Goal: Task Accomplishment & Management: Use online tool/utility

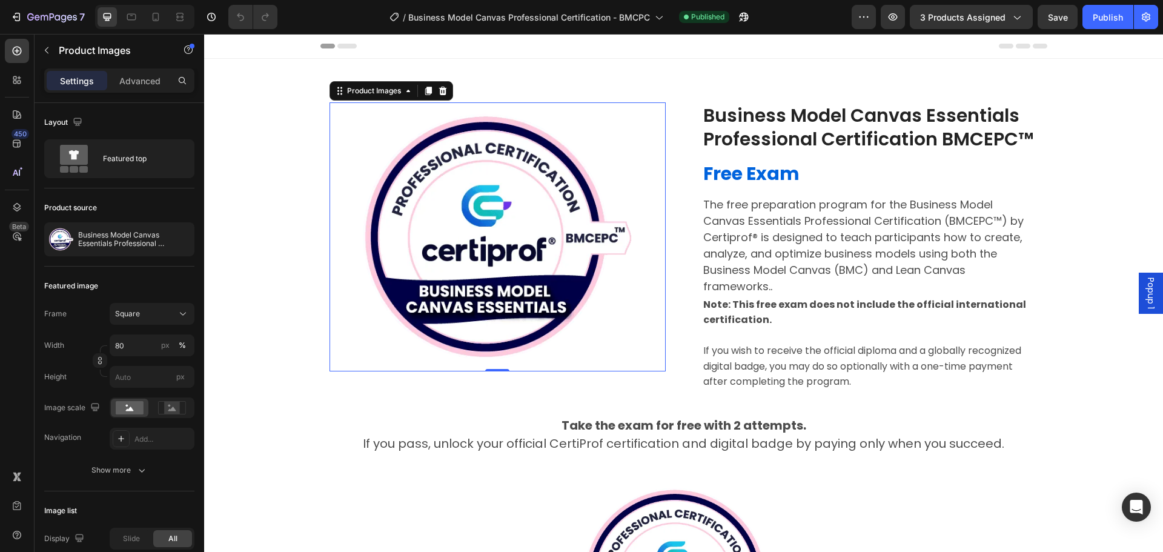
click at [1145, 285] on span "Popup 1" at bounding box center [1151, 292] width 12 height 31
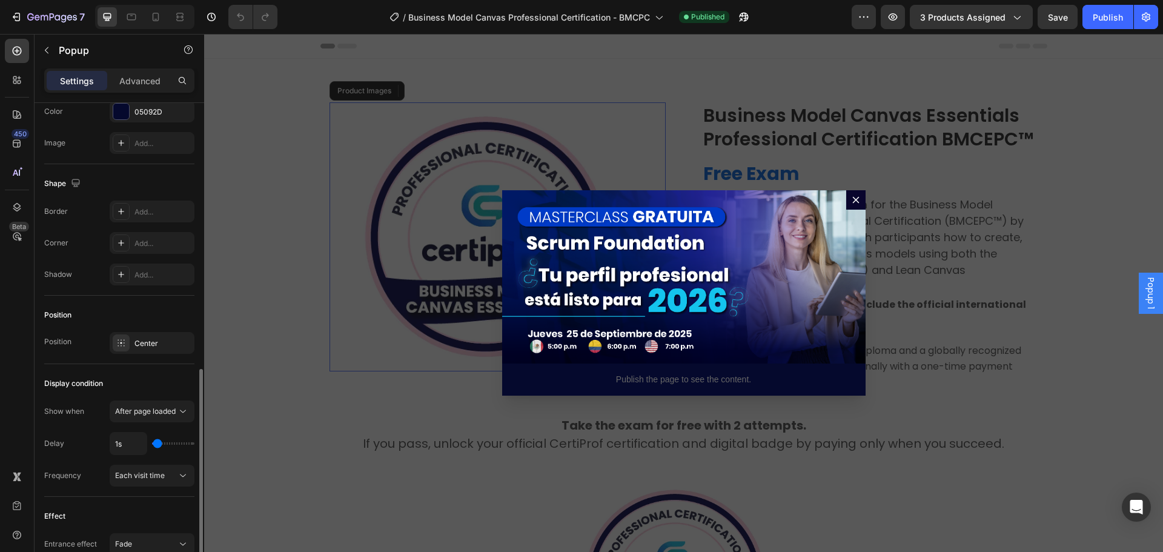
scroll to position [727, 0]
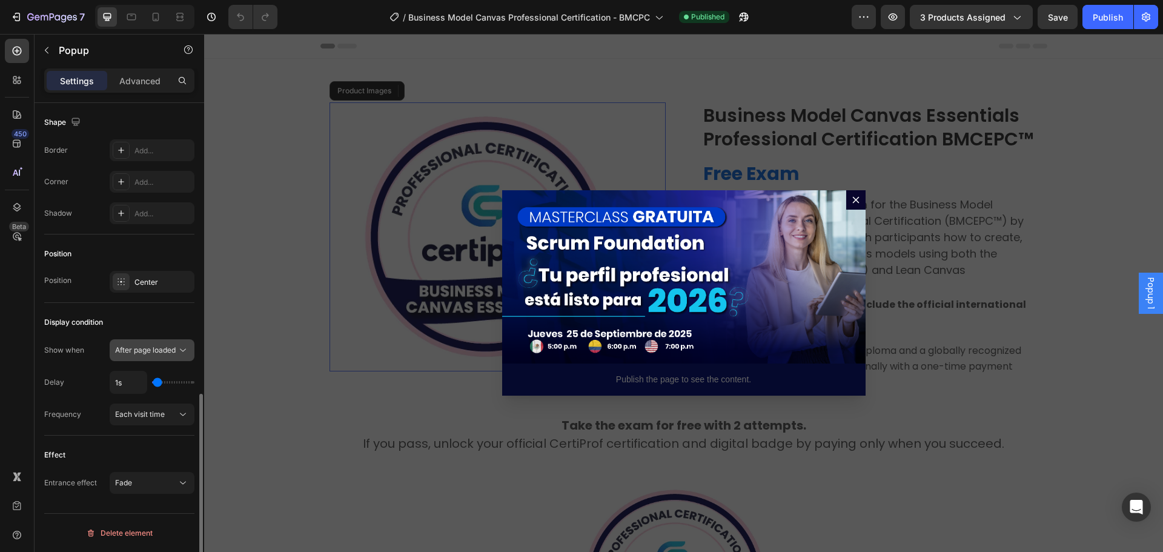
click at [129, 344] on div "After page loaded" at bounding box center [152, 350] width 74 height 12
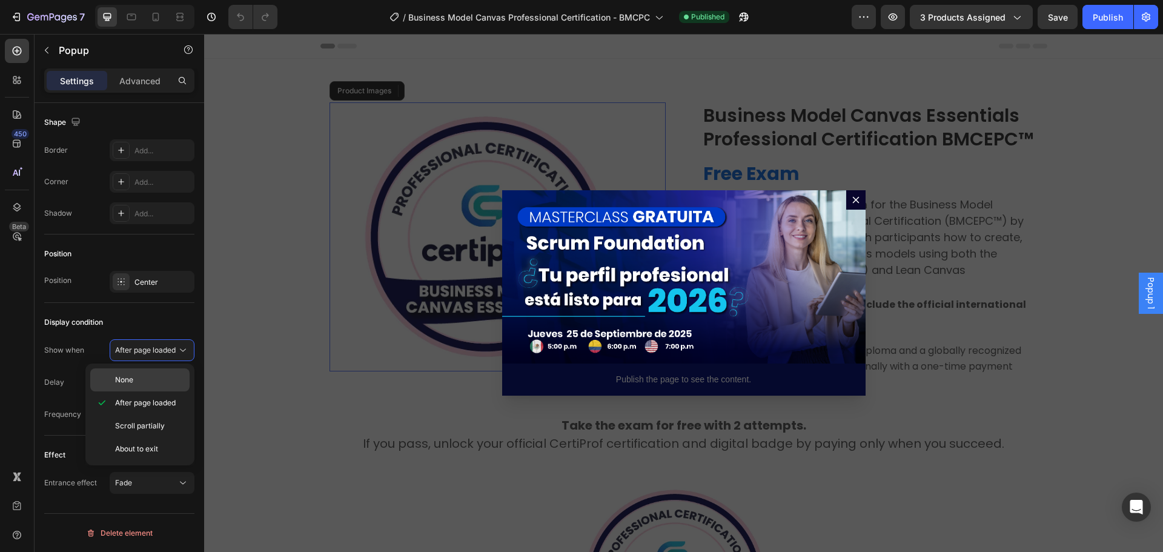
click at [125, 384] on span "None" at bounding box center [124, 379] width 18 height 11
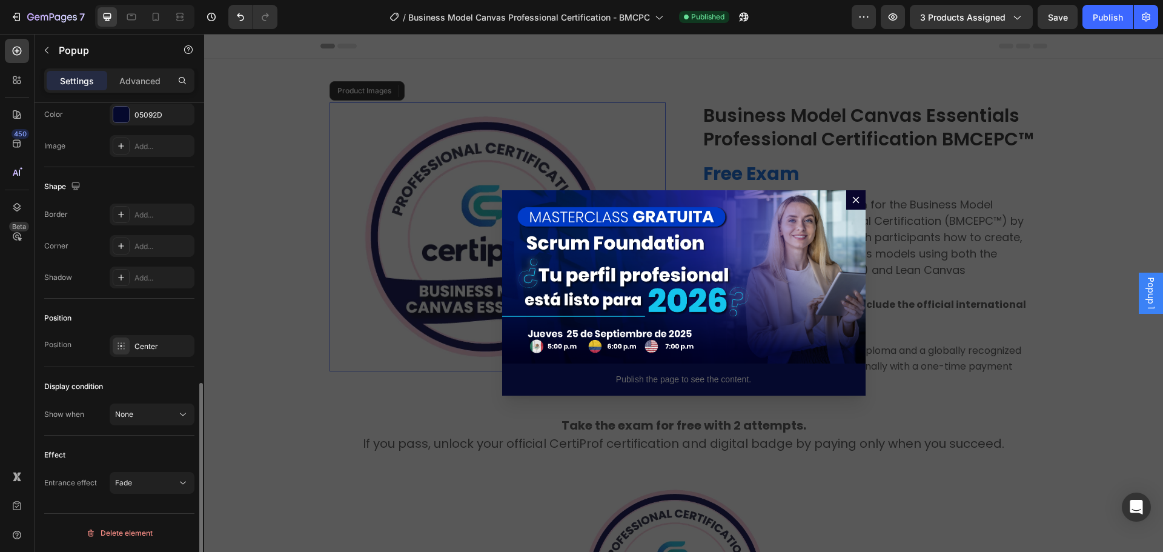
scroll to position [663, 0]
click at [162, 314] on div "Position" at bounding box center [119, 317] width 150 height 19
click at [1113, 18] on div "Publish" at bounding box center [1108, 17] width 30 height 13
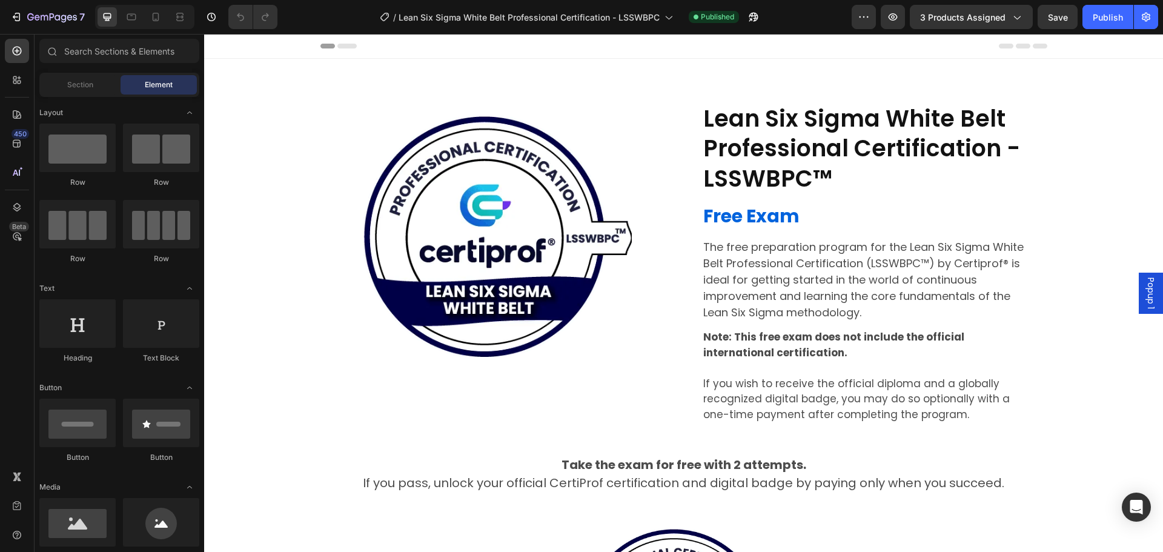
click at [1145, 286] on span "Popup 1" at bounding box center [1151, 292] width 12 height 31
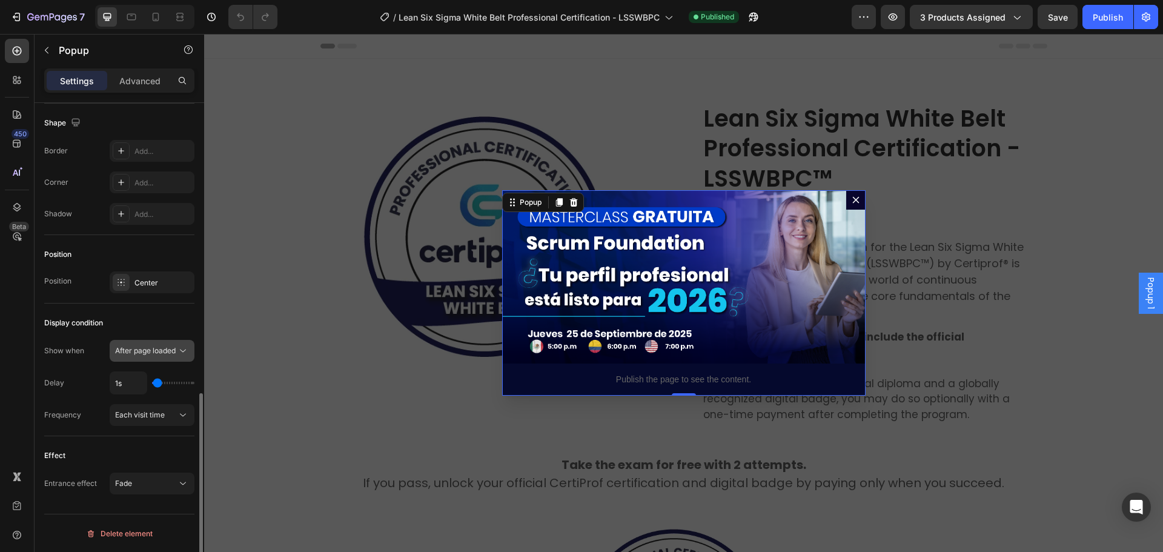
scroll to position [727, 0]
click at [138, 352] on span "After page loaded" at bounding box center [145, 349] width 61 height 9
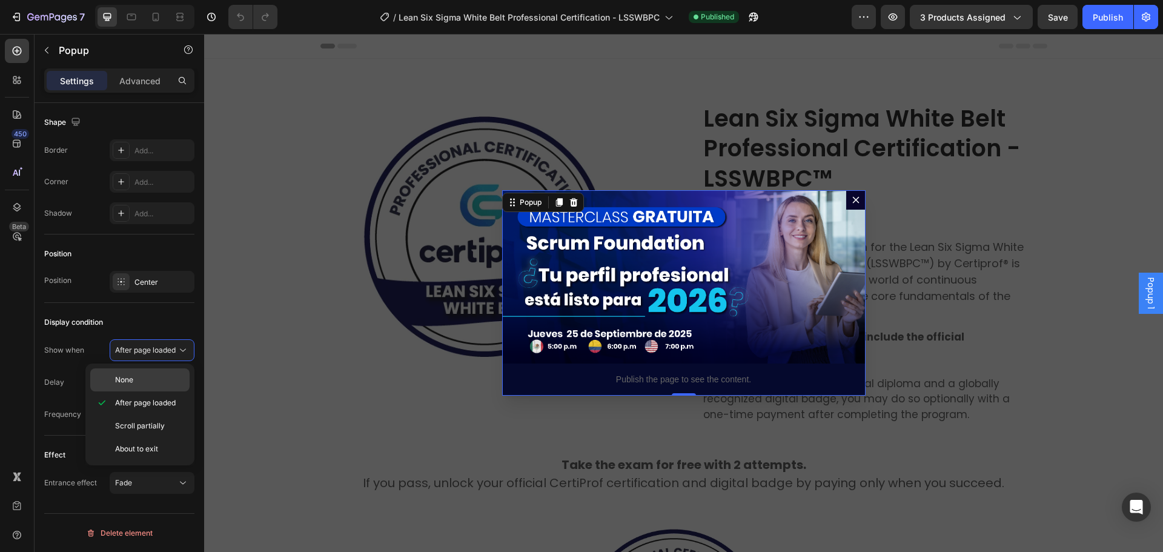
click at [132, 375] on span "None" at bounding box center [124, 379] width 18 height 11
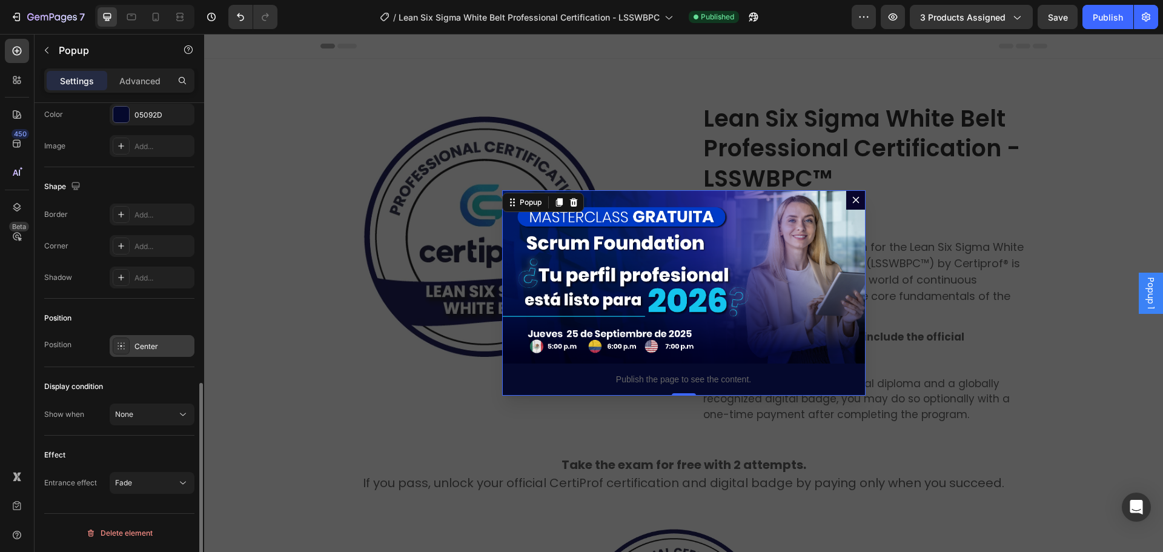
scroll to position [663, 0]
click at [131, 383] on div "Display condition" at bounding box center [119, 386] width 150 height 19
click at [1098, 18] on div "Publish" at bounding box center [1108, 17] width 30 height 13
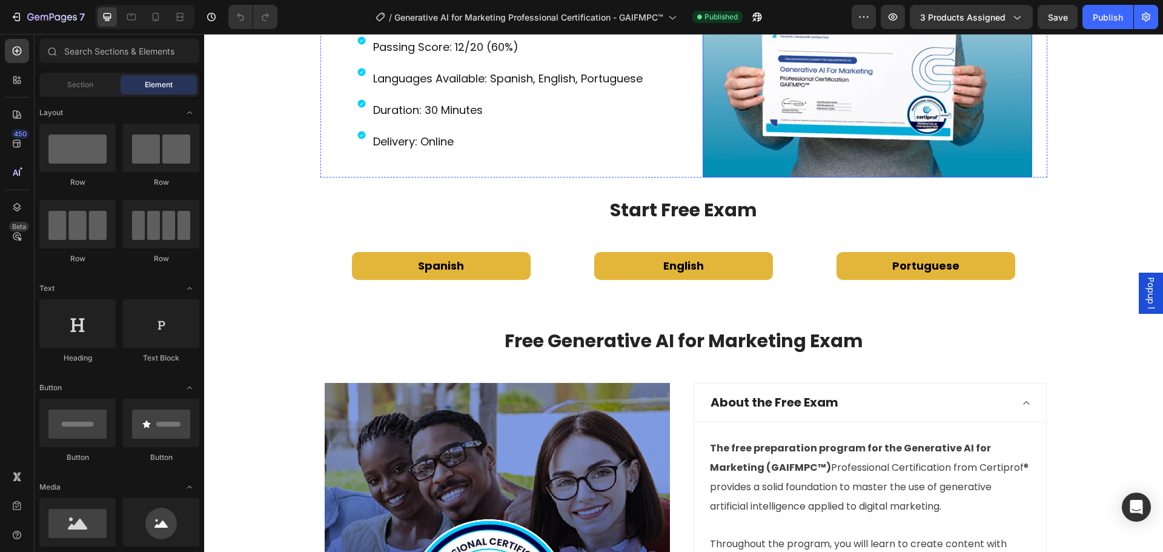
scroll to position [1030, 0]
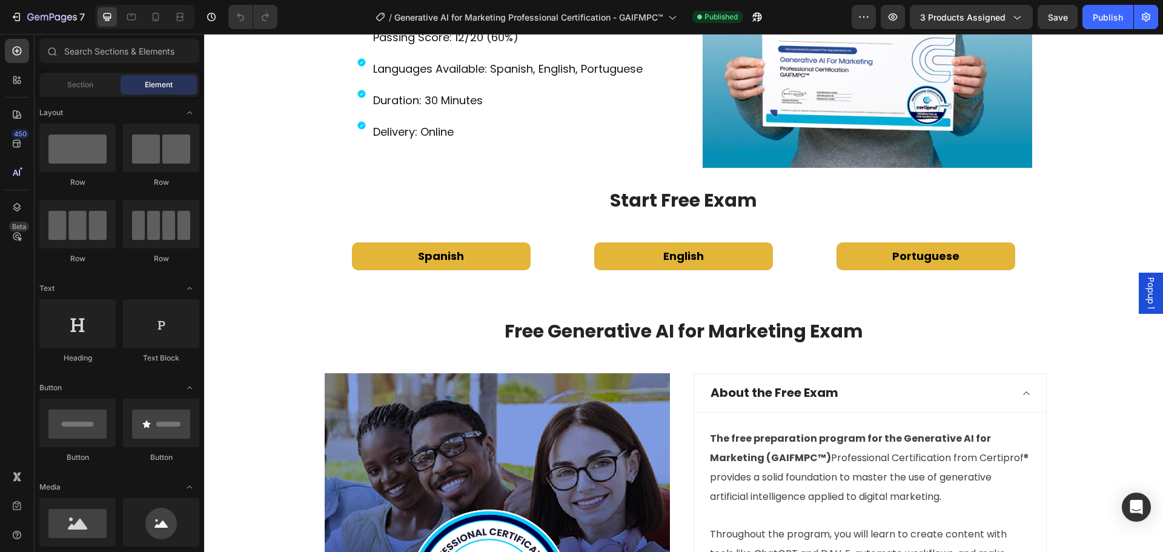
click at [1145, 280] on span "Popup 1" at bounding box center [1151, 292] width 12 height 31
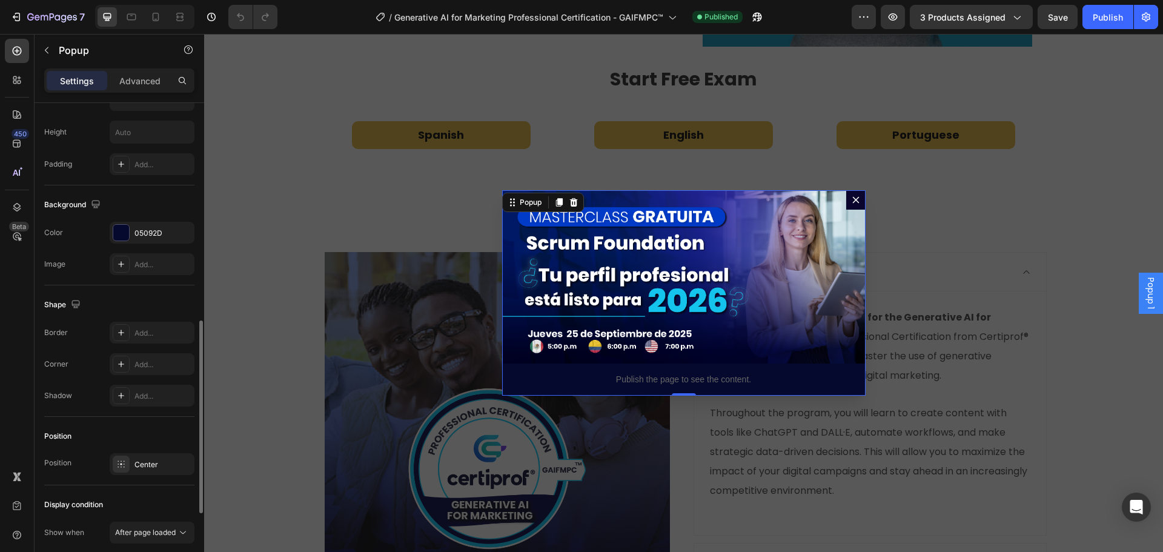
scroll to position [727, 0]
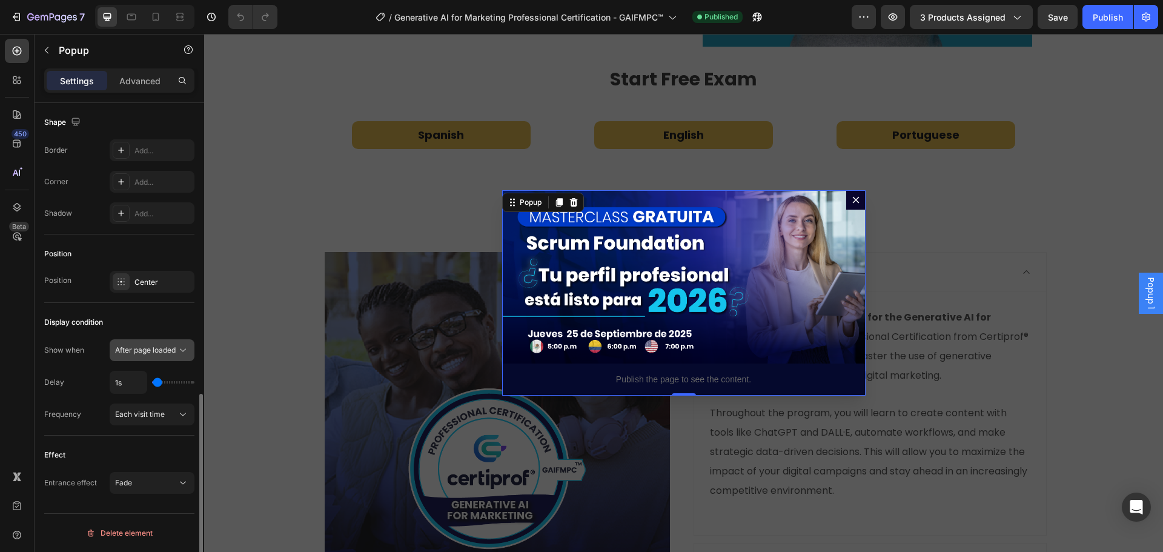
click at [166, 340] on button "After page loaded" at bounding box center [152, 350] width 85 height 22
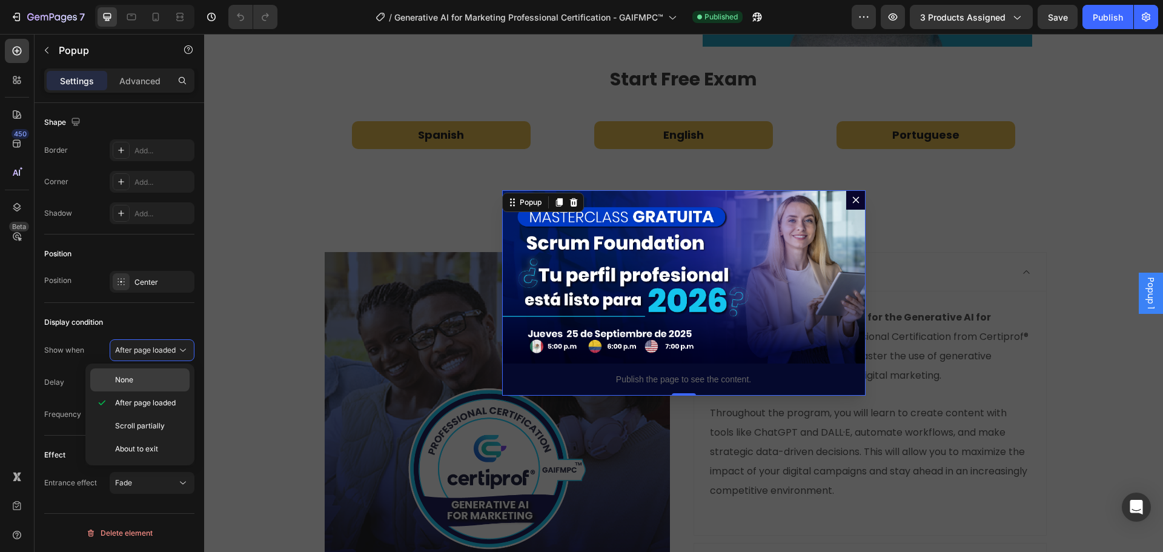
click at [141, 374] on div "None" at bounding box center [139, 379] width 99 height 23
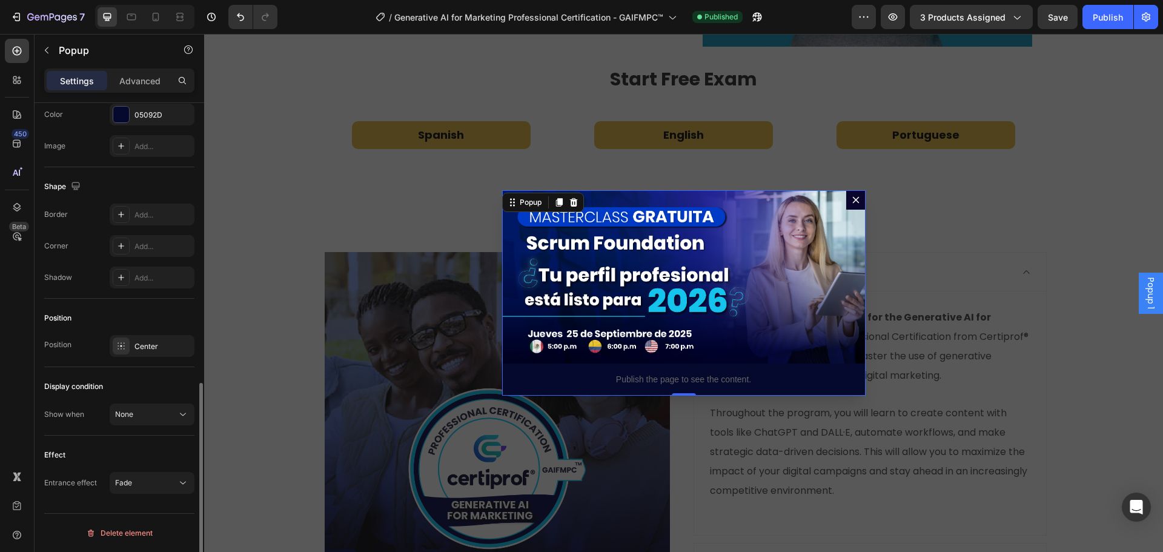
click at [145, 319] on div "Position" at bounding box center [119, 317] width 150 height 19
click at [1105, 19] on div "Publish" at bounding box center [1108, 17] width 30 height 13
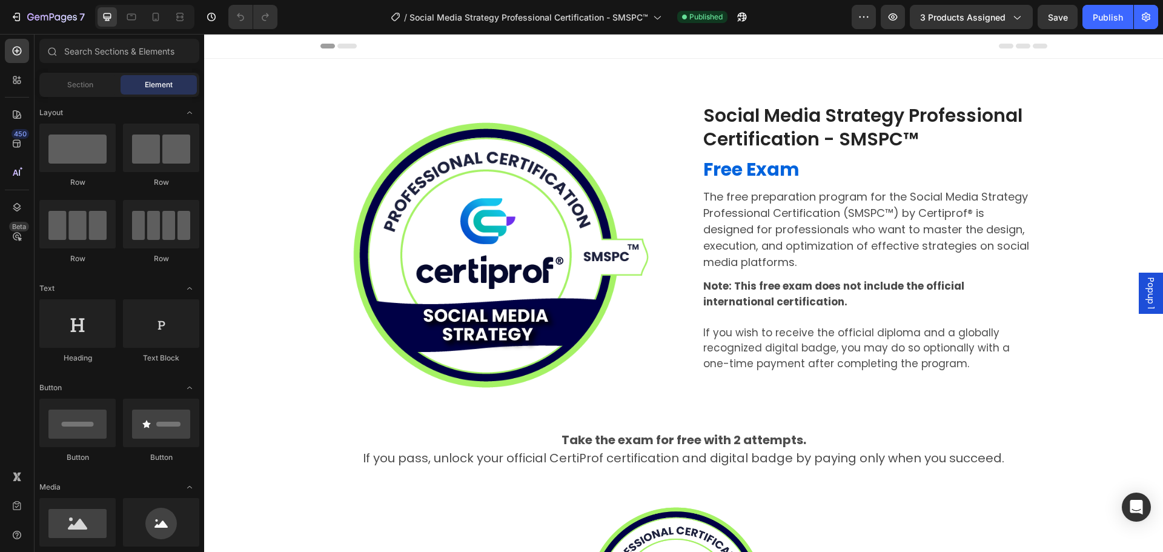
click at [1145, 294] on span "Popup 1" at bounding box center [1151, 292] width 12 height 31
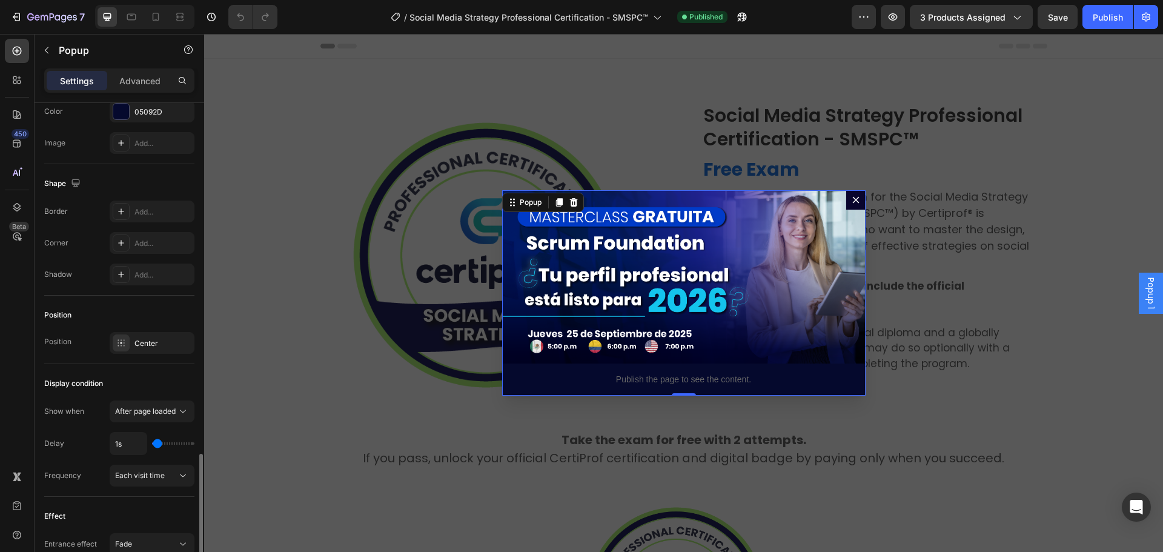
scroll to position [727, 0]
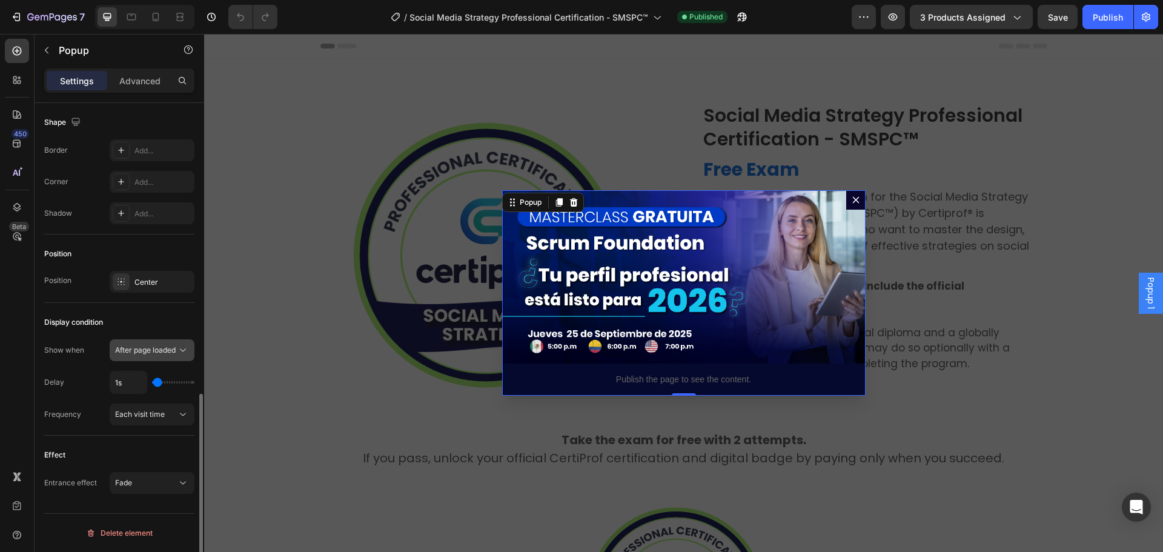
click at [131, 353] on span "After page loaded" at bounding box center [145, 349] width 61 height 9
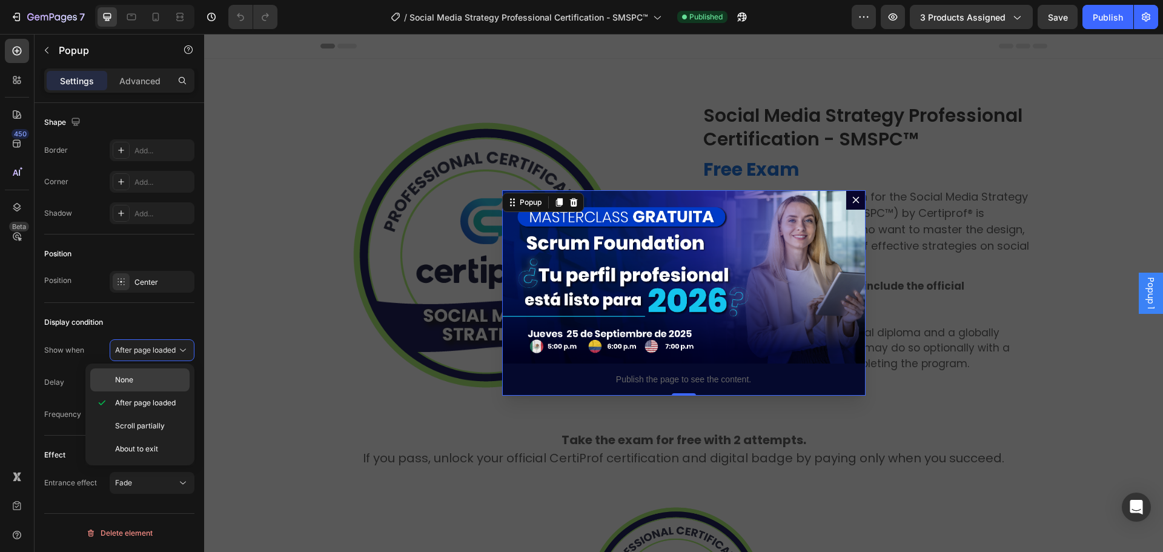
click at [132, 371] on div "None" at bounding box center [139, 379] width 99 height 23
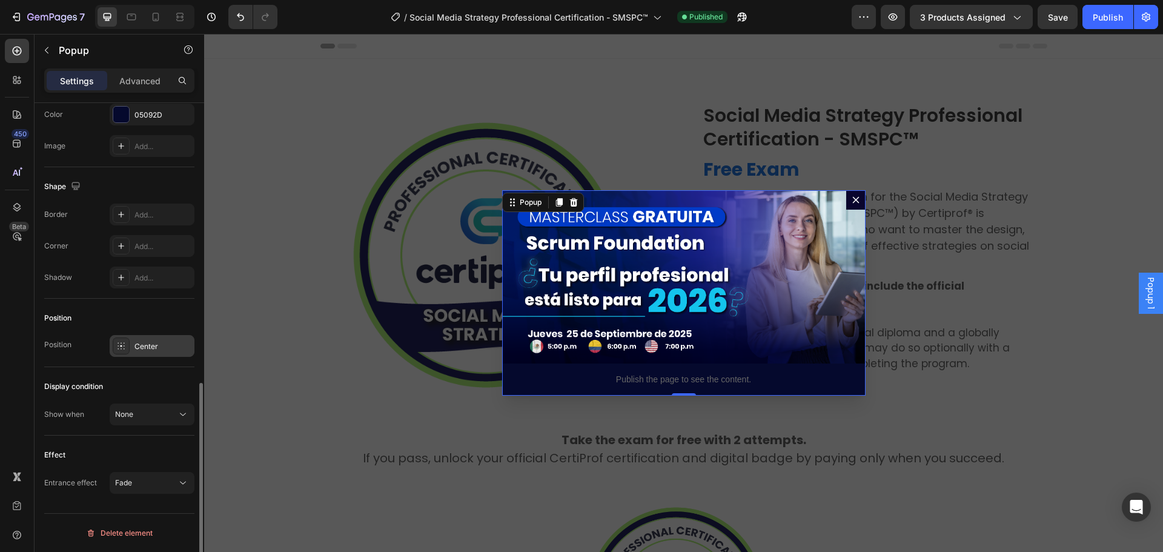
scroll to position [663, 0]
click at [128, 369] on div "Display condition Show when None" at bounding box center [119, 401] width 150 height 68
click at [1093, 15] on div "Publish" at bounding box center [1108, 17] width 30 height 13
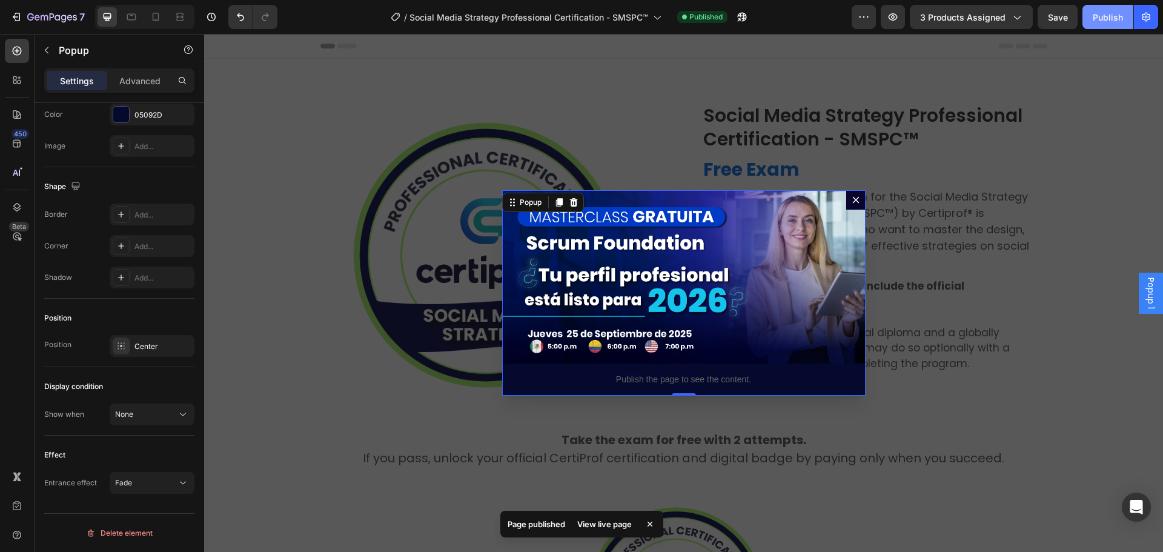
click at [1093, 15] on div "Publish" at bounding box center [1108, 17] width 30 height 13
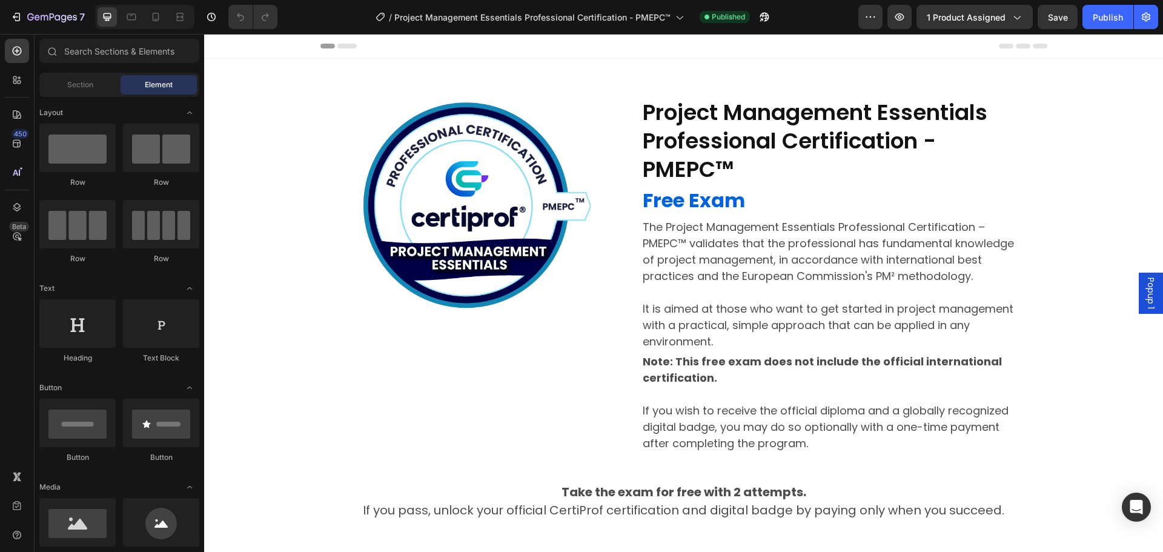
click at [1139, 285] on div "Popup 1" at bounding box center [1151, 293] width 24 height 41
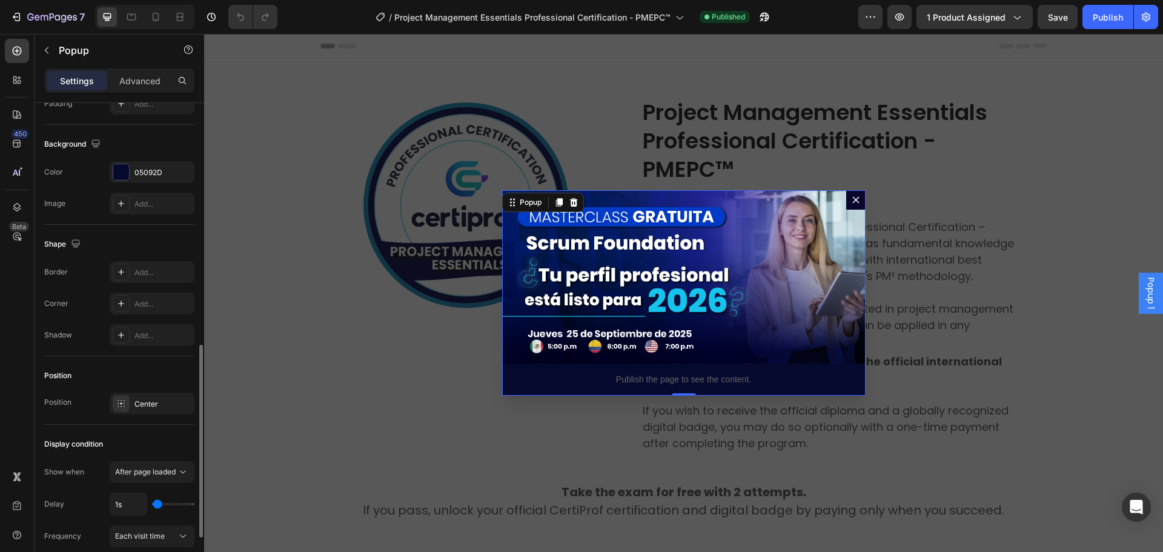
scroll to position [727, 0]
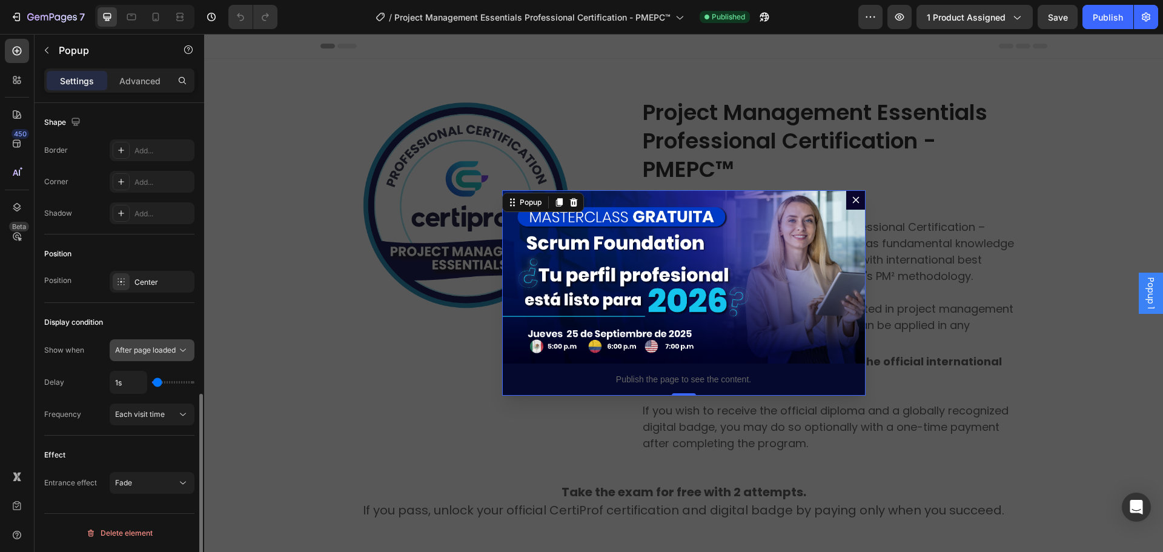
click at [138, 354] on span "After page loaded" at bounding box center [145, 349] width 61 height 9
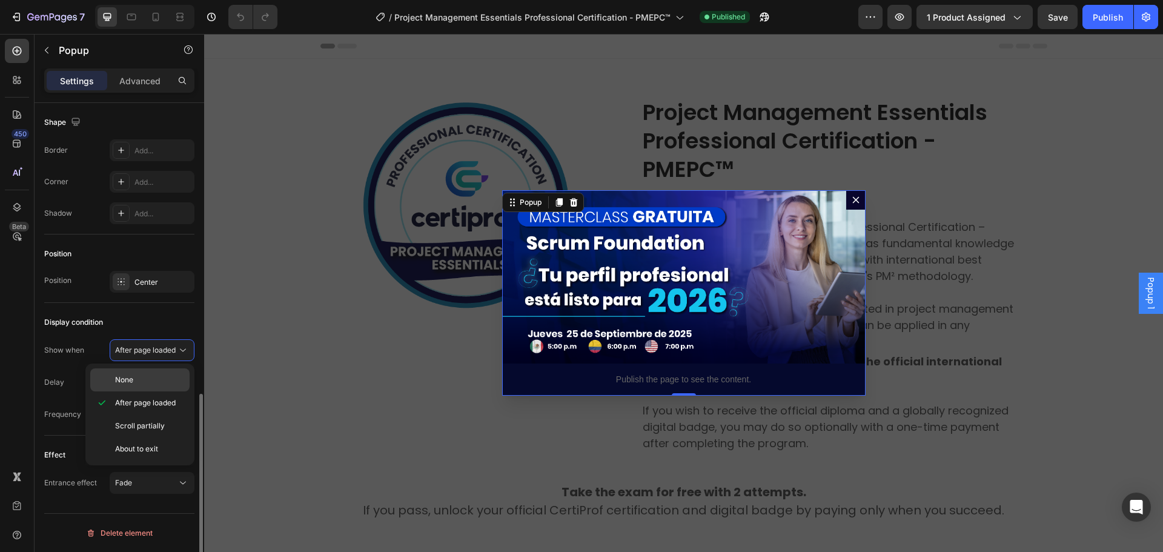
click at [127, 377] on span "None" at bounding box center [124, 379] width 18 height 11
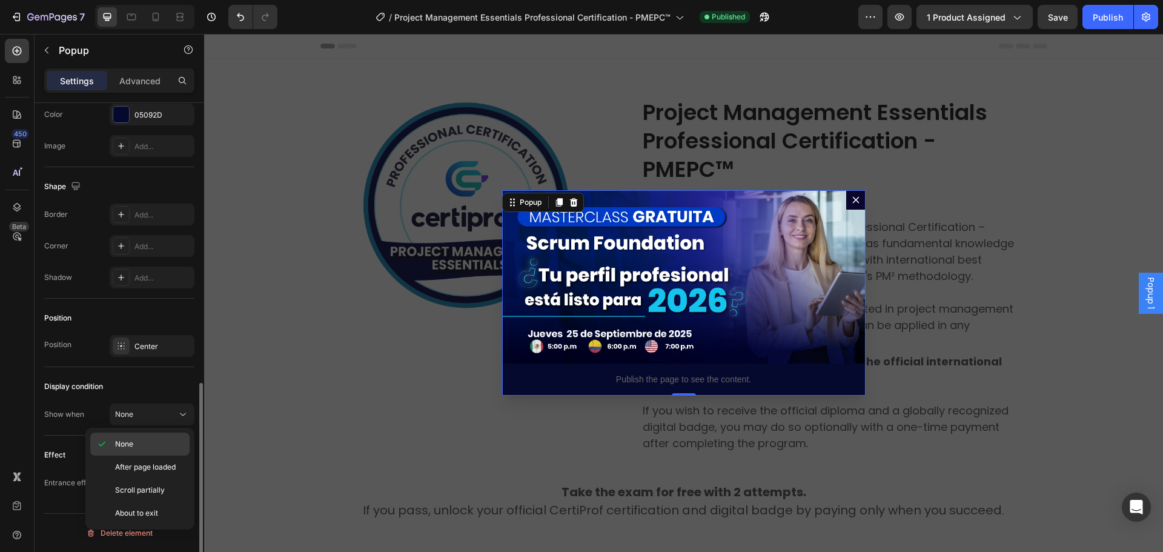
scroll to position [663, 0]
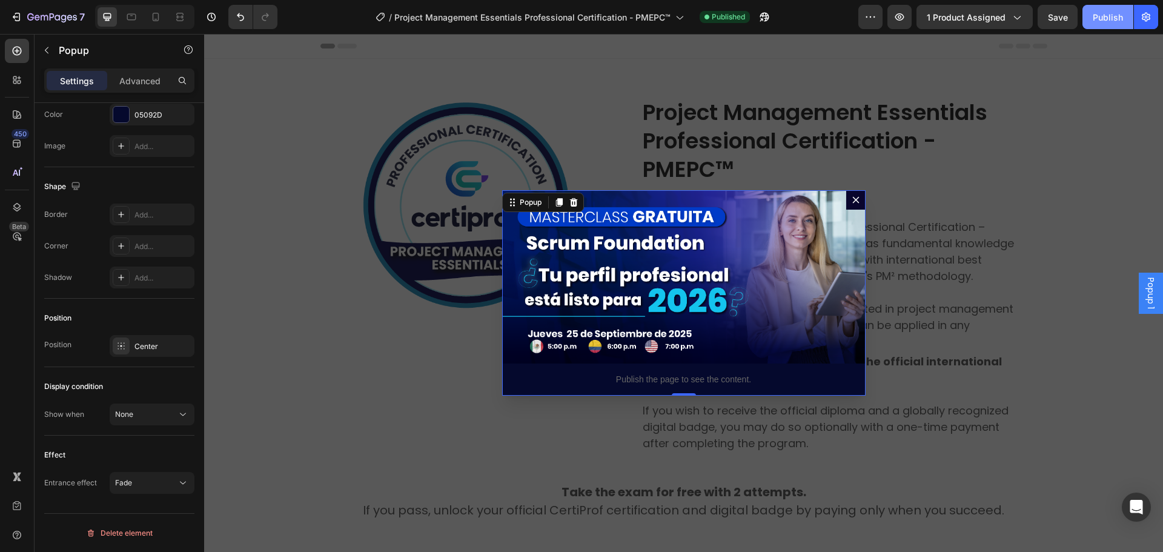
click at [1087, 18] on button "Publish" at bounding box center [1107, 17] width 51 height 24
